Goal: Task Accomplishment & Management: Manage account settings

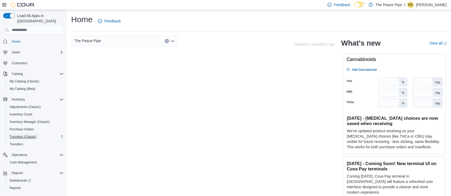
click at [26, 135] on span "Transfers (Classic)" at bounding box center [23, 137] width 27 height 4
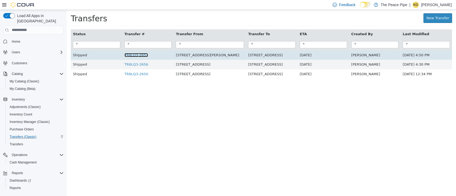
click at [143, 57] on link "TR8LQ3-2657" at bounding box center [137, 55] width 24 height 4
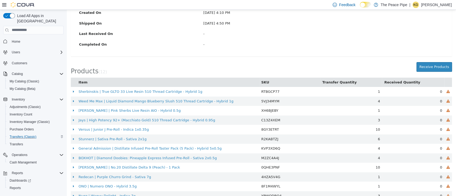
scroll to position [114, 0]
click at [420, 64] on button "Receive Products" at bounding box center [435, 67] width 36 height 10
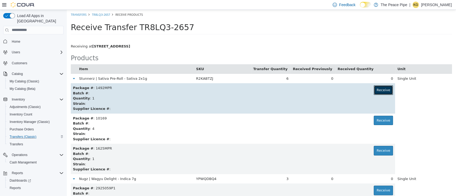
click at [374, 91] on button "Receive" at bounding box center [384, 90] width 20 height 10
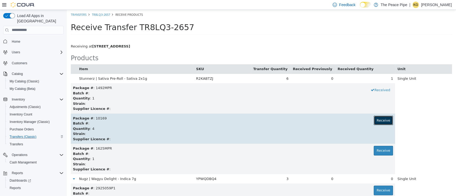
click at [378, 117] on button "Receive" at bounding box center [384, 121] width 20 height 10
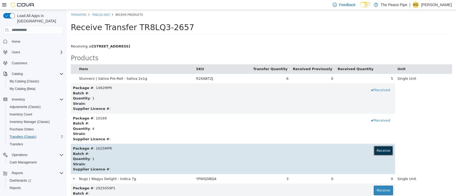
click at [377, 148] on button "Receive" at bounding box center [384, 151] width 20 height 10
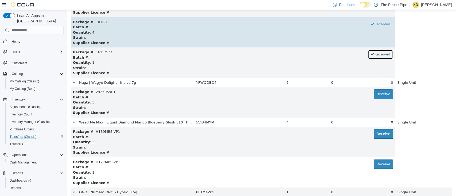
scroll to position [97, 0]
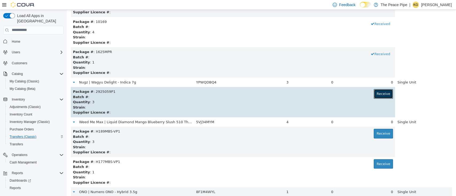
click at [375, 95] on button "Receive" at bounding box center [384, 94] width 20 height 10
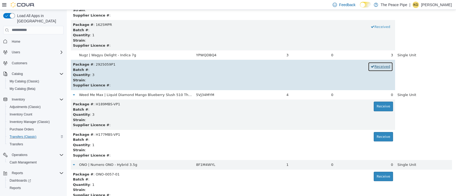
scroll to position [124, 0]
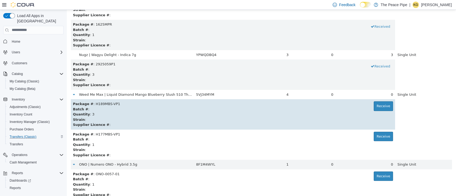
drag, startPoint x: 300, startPoint y: 129, endPoint x: 349, endPoint y: 120, distance: 49.8
click at [349, 120] on div "Strain :" at bounding box center [233, 119] width 320 height 5
click at [379, 106] on button "Receive" at bounding box center [384, 106] width 20 height 10
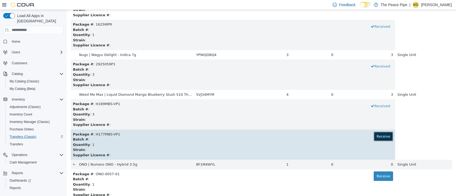
click at [376, 140] on button "Receive" at bounding box center [384, 137] width 20 height 10
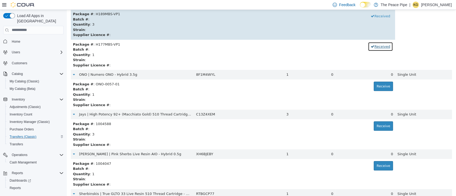
scroll to position [214, 0]
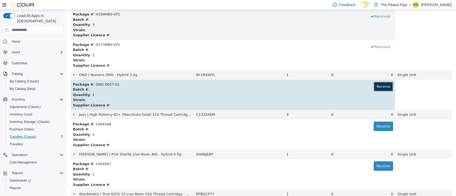
click at [374, 84] on button "Receive" at bounding box center [384, 87] width 20 height 10
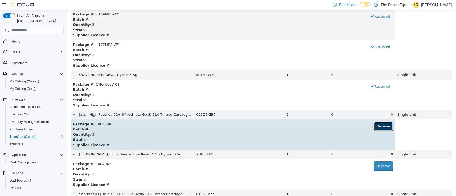
click at [377, 124] on button "Receive" at bounding box center [384, 127] width 20 height 10
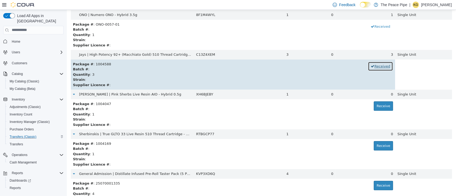
scroll to position [276, 0]
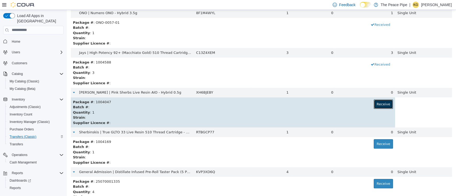
click at [374, 102] on button "Receive" at bounding box center [384, 104] width 20 height 10
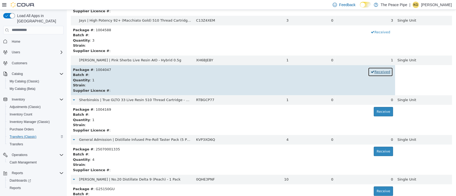
scroll to position [311, 0]
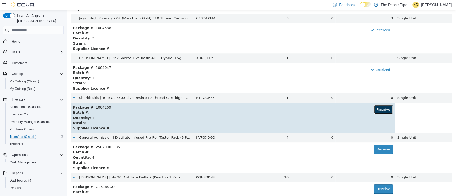
click at [374, 110] on button "Receive" at bounding box center [384, 110] width 20 height 10
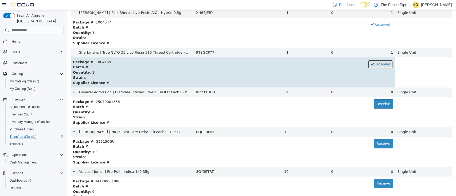
scroll to position [364, 0]
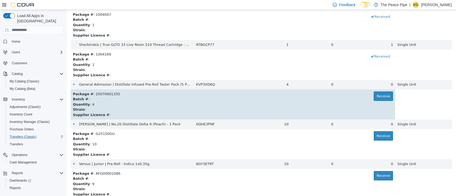
click at [373, 101] on div "Batch # :" at bounding box center [233, 99] width 320 height 5
click at [379, 95] on button "Receive" at bounding box center [384, 96] width 20 height 10
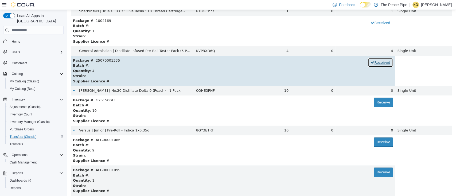
scroll to position [398, 0]
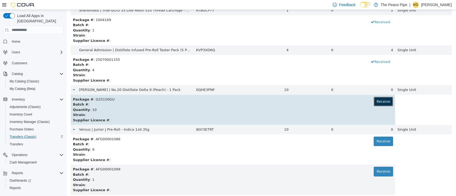
click at [380, 102] on button "Receive" at bounding box center [384, 102] width 20 height 10
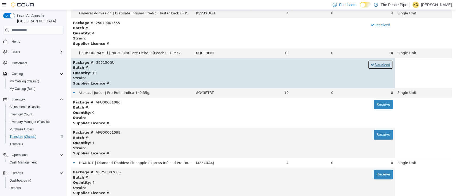
scroll to position [436, 0]
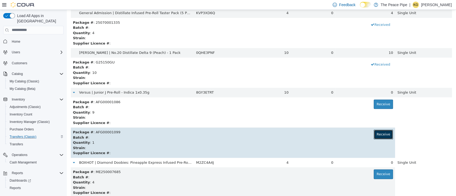
click at [374, 137] on button "Receive" at bounding box center [384, 135] width 20 height 10
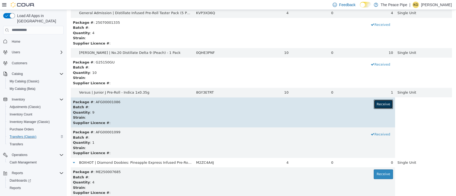
click at [378, 105] on button "Receive" at bounding box center [384, 104] width 20 height 10
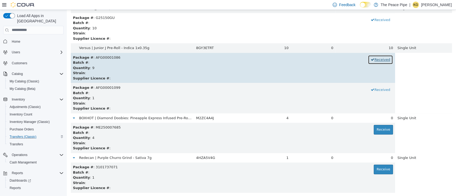
scroll to position [484, 0]
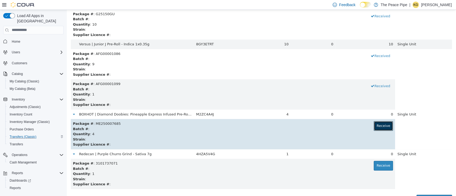
click at [374, 123] on button "Receive" at bounding box center [384, 126] width 20 height 10
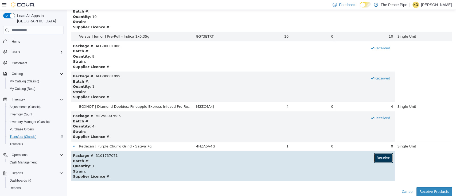
click at [379, 159] on button "Receive" at bounding box center [384, 158] width 20 height 10
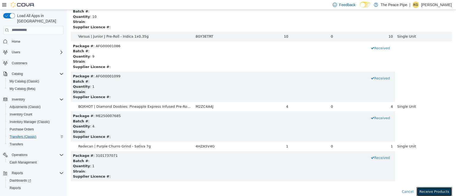
click at [432, 193] on button "Receive Products" at bounding box center [435, 192] width 36 height 10
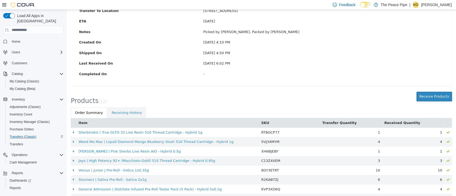
scroll to position [0, 0]
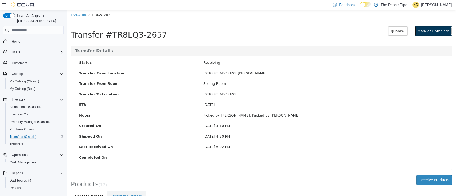
click at [429, 32] on span "Mark as Complete" at bounding box center [434, 31] width 32 height 4
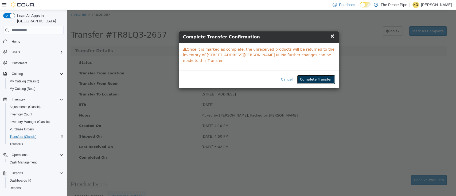
click at [323, 75] on button "Complete Transfer" at bounding box center [316, 80] width 38 height 10
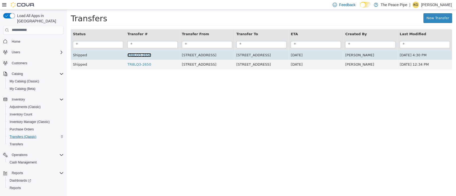
click at [144, 57] on link "TR8LQ3-2656" at bounding box center [140, 55] width 24 height 4
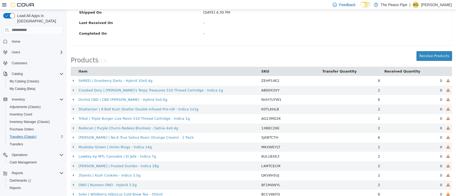
scroll to position [133, 0]
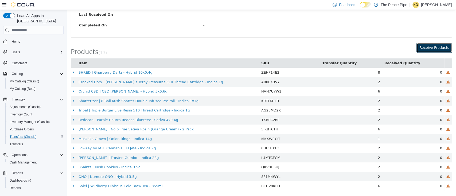
click at [429, 47] on button "Receive Products" at bounding box center [435, 48] width 36 height 10
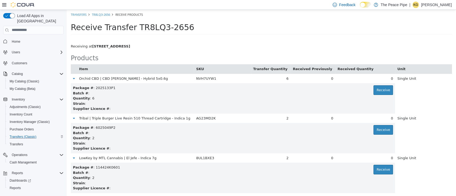
scroll to position [8, 0]
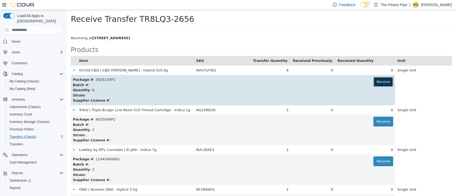
click at [379, 83] on button "Receive" at bounding box center [384, 82] width 20 height 10
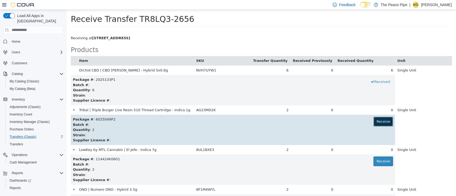
click at [382, 121] on button "Receive" at bounding box center [384, 122] width 20 height 10
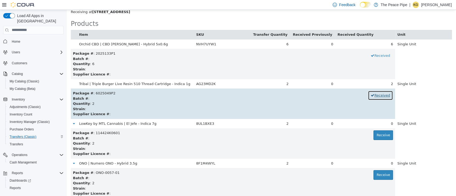
scroll to position [37, 0]
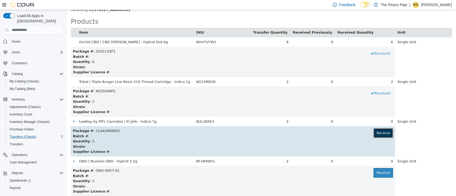
click at [374, 134] on button "Receive" at bounding box center [384, 133] width 20 height 10
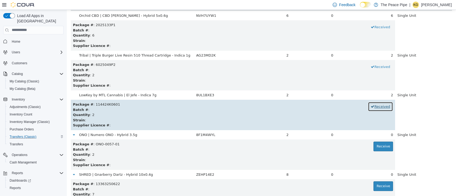
scroll to position [65, 0]
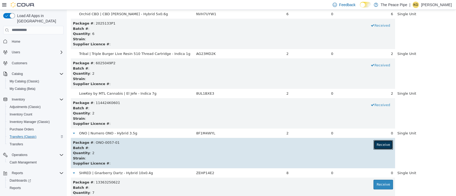
click at [374, 143] on button "Receive" at bounding box center [384, 145] width 20 height 10
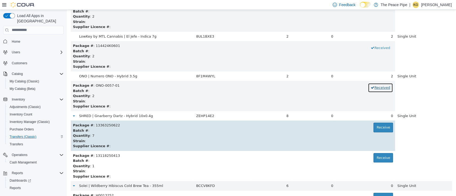
scroll to position [124, 0]
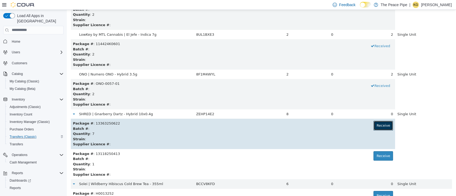
click at [374, 126] on button "Receive" at bounding box center [384, 126] width 20 height 10
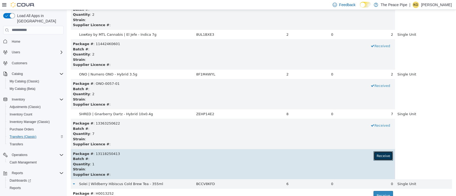
click at [374, 153] on button "Receive" at bounding box center [384, 156] width 20 height 10
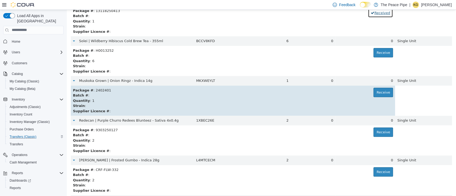
scroll to position [268, 0]
click at [376, 93] on button "Receive" at bounding box center [384, 92] width 20 height 10
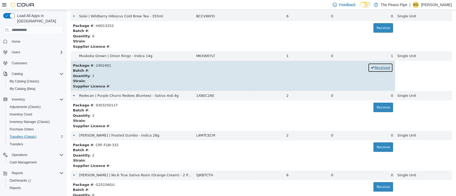
scroll to position [293, 0]
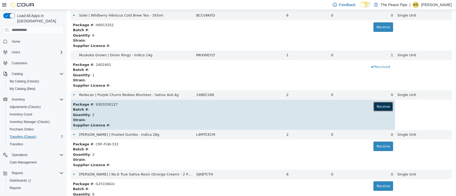
click at [374, 110] on button "Receive" at bounding box center [384, 107] width 20 height 10
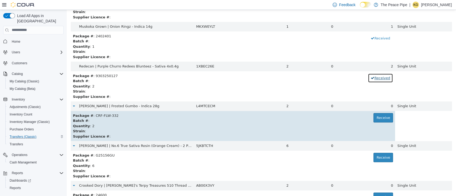
scroll to position [322, 0]
click at [374, 116] on button "Receive" at bounding box center [384, 118] width 20 height 10
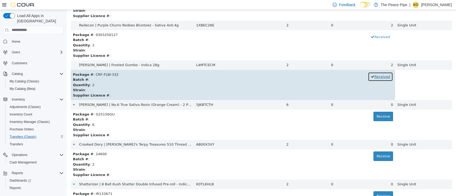
scroll to position [363, 0]
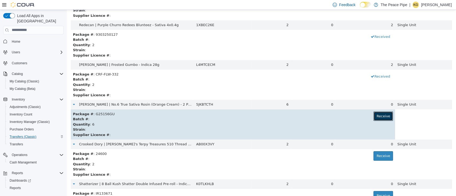
click at [374, 119] on button "Receive" at bounding box center [384, 116] width 20 height 10
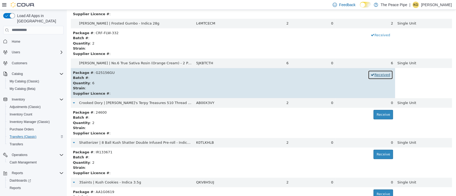
scroll to position [405, 0]
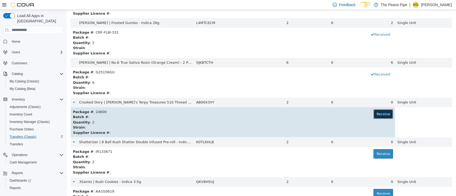
click at [376, 113] on button "Receive" at bounding box center [384, 114] width 20 height 10
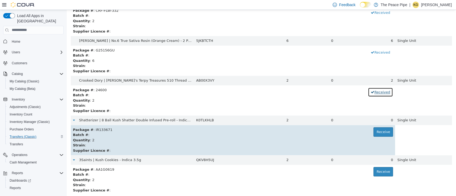
scroll to position [427, 0]
click at [377, 134] on button "Receive" at bounding box center [384, 132] width 20 height 10
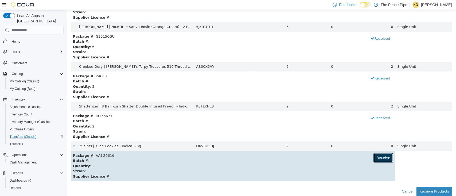
click at [376, 159] on button "Receive" at bounding box center [384, 158] width 20 height 10
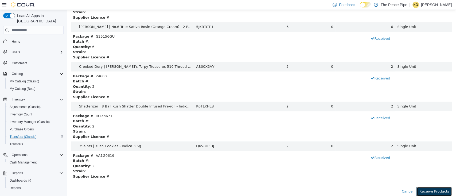
click at [421, 188] on button "Receive Products" at bounding box center [435, 192] width 36 height 10
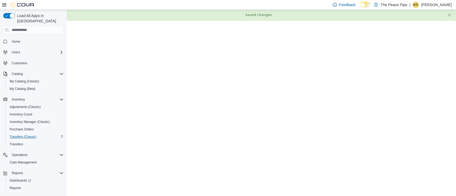
scroll to position [0, 0]
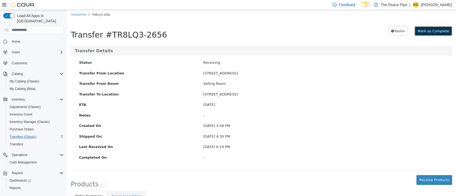
click at [431, 35] on button "Mark as Complete" at bounding box center [433, 31] width 37 height 10
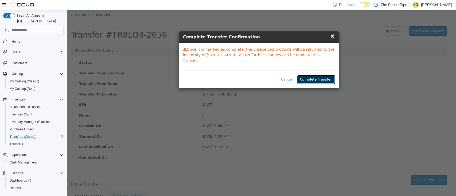
click at [319, 75] on button "Complete Transfer" at bounding box center [316, 80] width 38 height 10
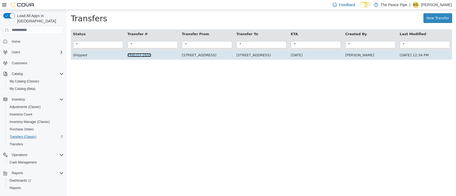
click at [146, 56] on link "TR8LQ3-2650" at bounding box center [140, 55] width 24 height 4
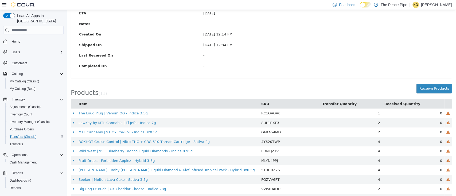
scroll to position [98, 0]
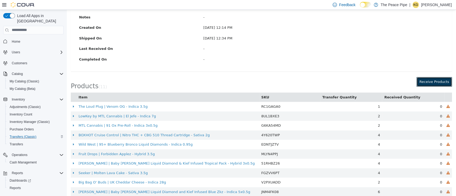
click at [440, 80] on button "Receive Products" at bounding box center [435, 82] width 36 height 10
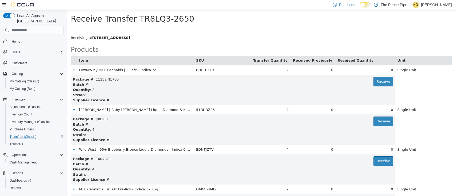
scroll to position [12, 0]
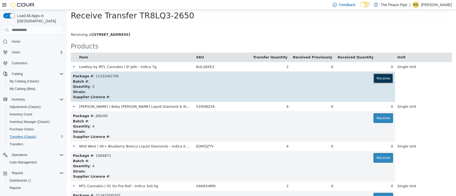
click at [377, 79] on button "Receive" at bounding box center [384, 79] width 20 height 10
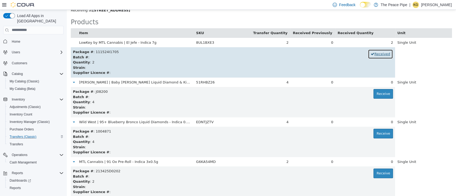
scroll to position [39, 0]
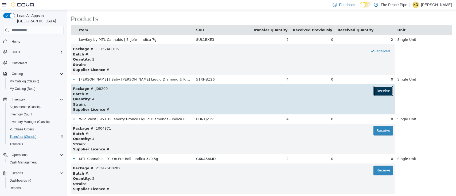
click at [374, 95] on button "Receive" at bounding box center [384, 91] width 20 height 10
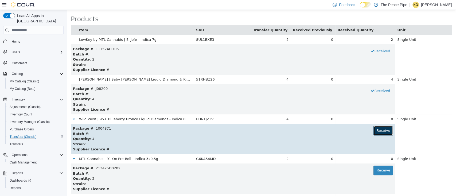
click at [374, 130] on button "Receive" at bounding box center [384, 131] width 20 height 10
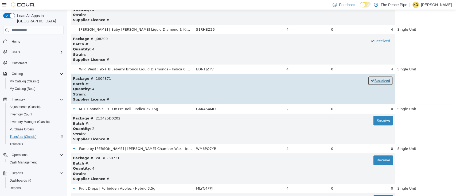
scroll to position [90, 0]
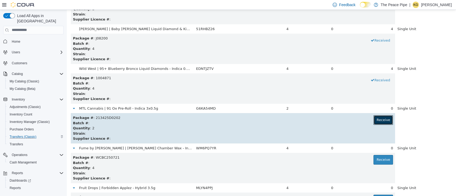
click at [379, 122] on button "Receive" at bounding box center [384, 120] width 20 height 10
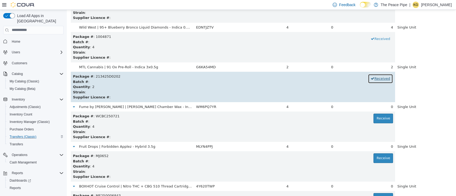
scroll to position [133, 0]
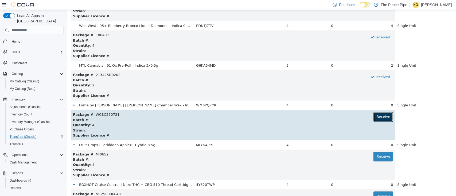
click at [376, 120] on button "Receive" at bounding box center [384, 117] width 20 height 10
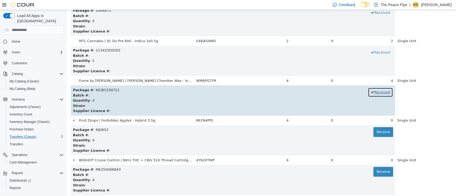
scroll to position [160, 0]
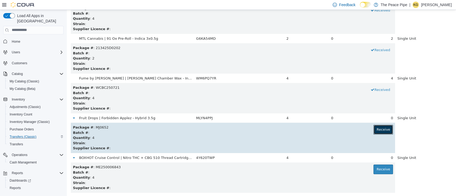
click at [375, 130] on button "Receive" at bounding box center [384, 130] width 20 height 10
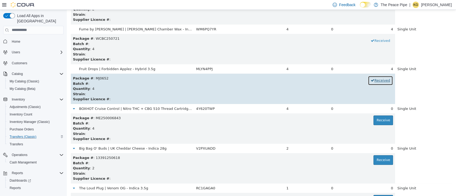
scroll to position [209, 0]
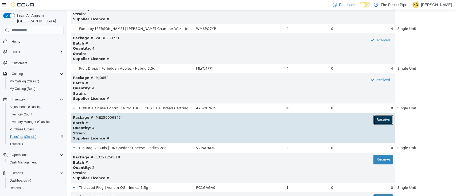
click at [377, 121] on button "Receive" at bounding box center [384, 120] width 20 height 10
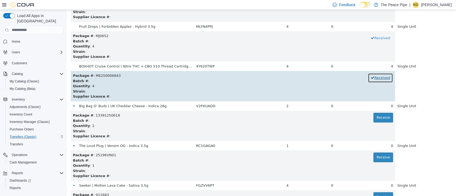
scroll to position [253, 0]
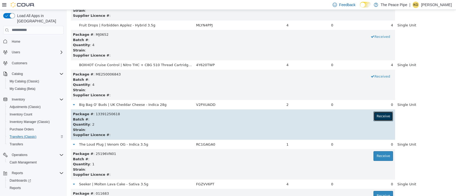
click at [375, 117] on button "Receive" at bounding box center [384, 116] width 20 height 10
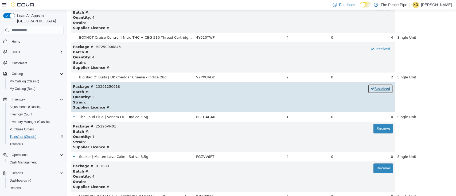
scroll to position [284, 0]
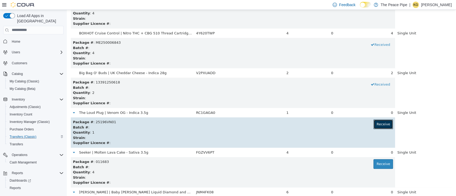
click at [374, 125] on button "Receive" at bounding box center [384, 125] width 20 height 10
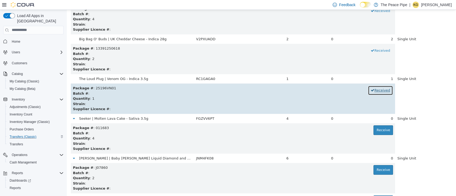
scroll to position [322, 0]
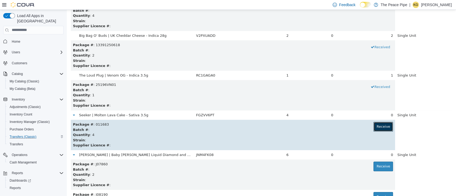
click at [378, 127] on button "Receive" at bounding box center [384, 127] width 20 height 10
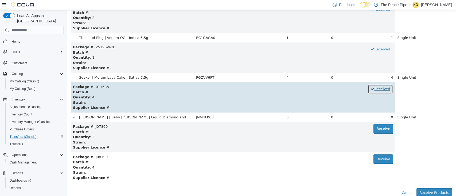
scroll to position [361, 0]
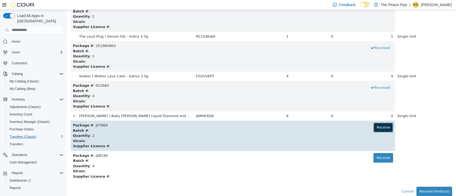
click at [374, 128] on button "Receive" at bounding box center [384, 128] width 20 height 10
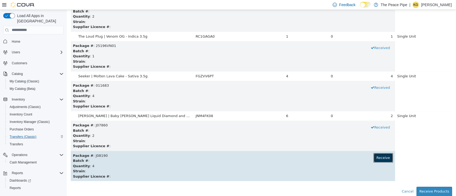
click at [376, 156] on button "Receive" at bounding box center [384, 158] width 20 height 10
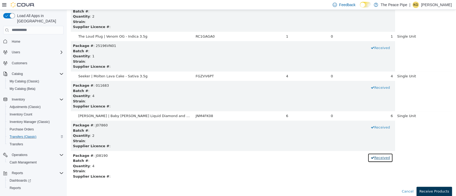
drag, startPoint x: 376, startPoint y: 156, endPoint x: 435, endPoint y: 189, distance: 67.3
click at [435, 189] on button "Receive Products" at bounding box center [435, 192] width 36 height 10
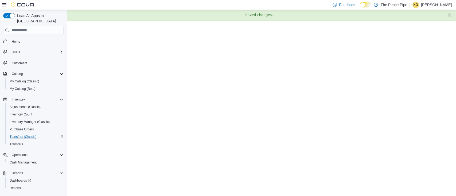
scroll to position [0, 0]
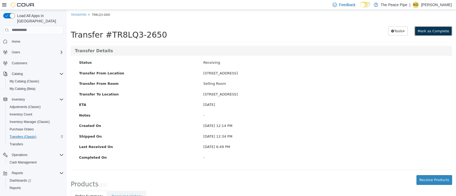
click at [430, 32] on span "Mark as Complete" at bounding box center [434, 31] width 32 height 4
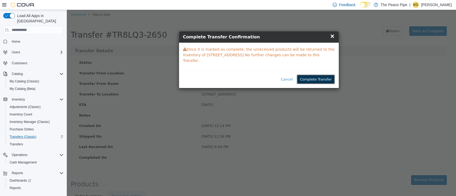
click at [319, 75] on button "Complete Transfer" at bounding box center [316, 80] width 38 height 10
